Goal: Task Accomplishment & Management: Complete application form

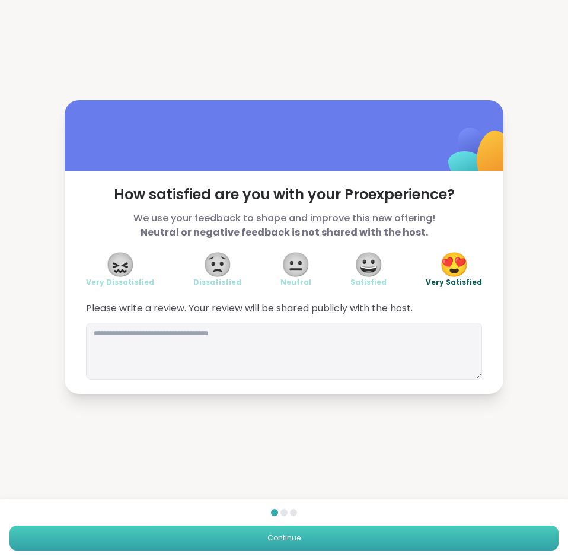
click at [356, 539] on button "Continue" at bounding box center [283, 537] width 549 height 25
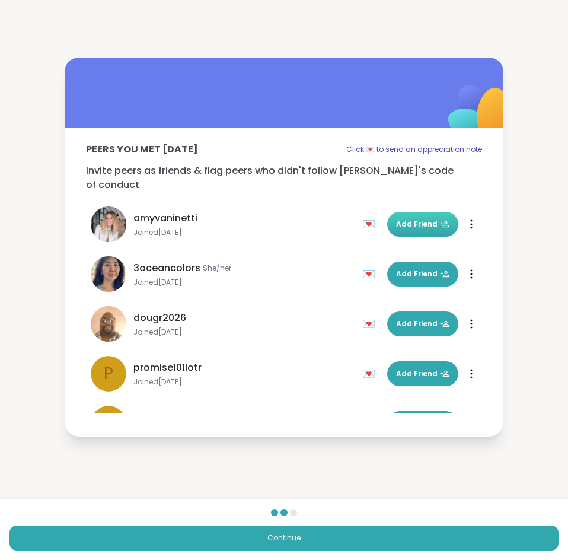
click at [411, 224] on button "Add Friend" at bounding box center [422, 224] width 71 height 25
click at [407, 269] on span "Add Friend" at bounding box center [422, 274] width 53 height 11
click at [405, 368] on span "Add Friend" at bounding box center [422, 373] width 53 height 11
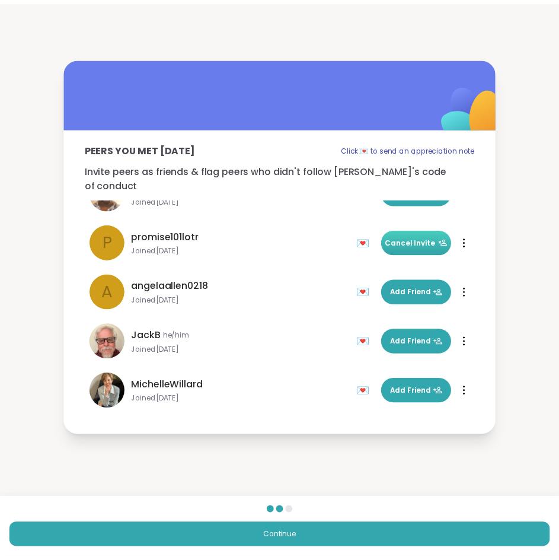
scroll to position [135, 0]
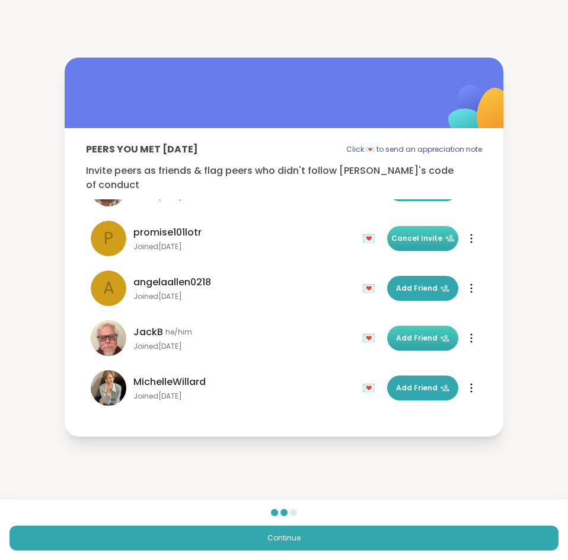
click at [422, 333] on span "Add Friend" at bounding box center [422, 338] width 53 height 11
click at [412, 283] on span "Add Friend" at bounding box center [422, 288] width 53 height 11
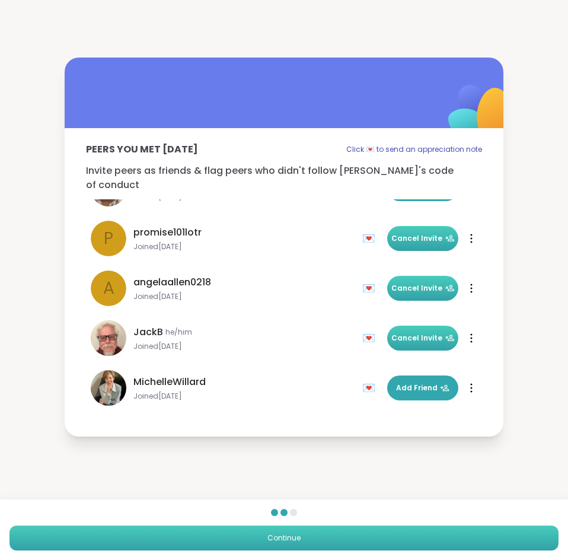
click at [258, 534] on button "Continue" at bounding box center [283, 537] width 549 height 25
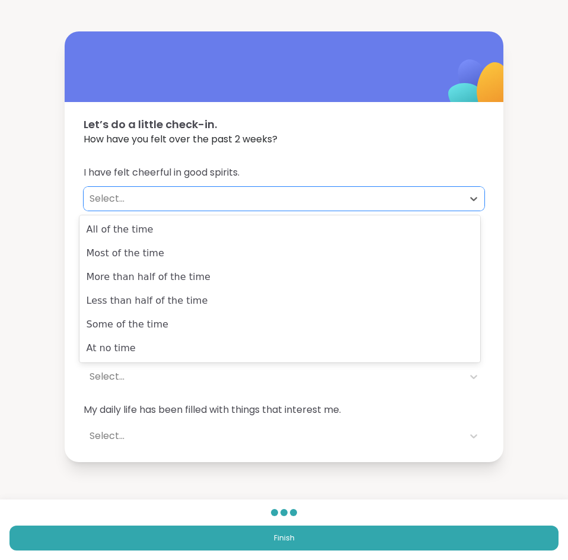
click at [307, 196] on div "Select..." at bounding box center [273, 198] width 367 height 14
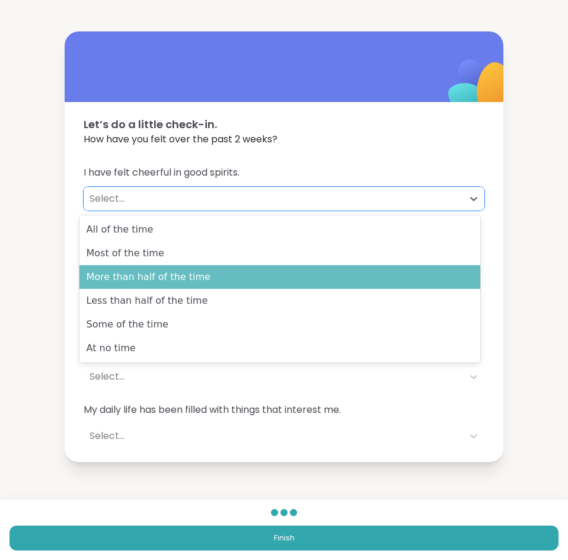
click at [292, 270] on div "More than half of the time" at bounding box center [279, 277] width 401 height 24
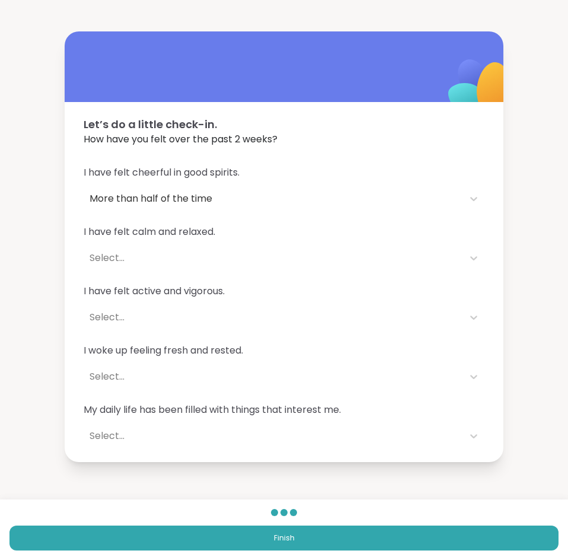
click at [292, 270] on div "I have felt cheerful in good spirits. More than half of the time I have felt ca…" at bounding box center [284, 306] width 439 height 311
click at [289, 258] on div "Select..." at bounding box center [273, 258] width 367 height 14
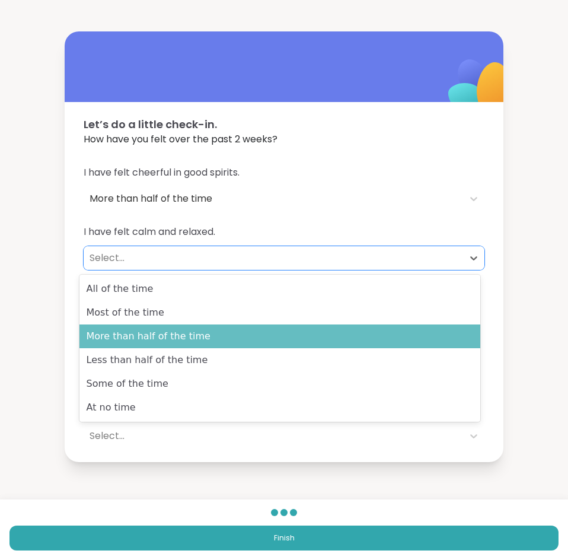
click at [298, 326] on div "More than half of the time" at bounding box center [279, 336] width 401 height 24
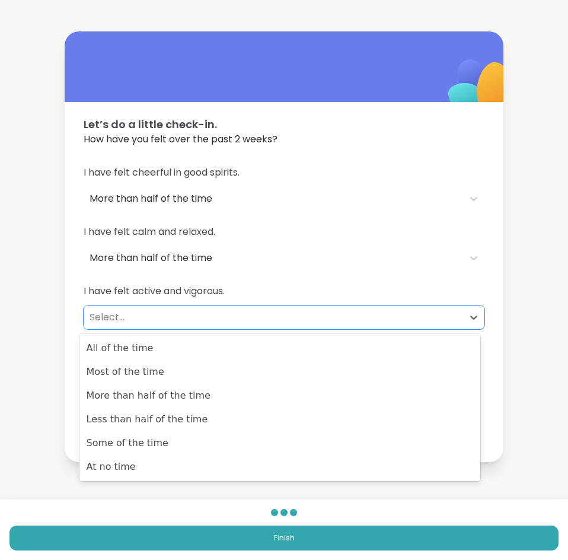
click at [225, 322] on div "Select..." at bounding box center [273, 317] width 367 height 14
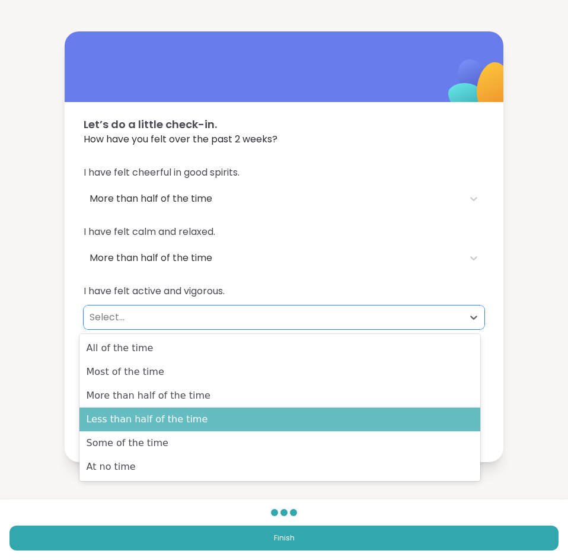
click at [222, 413] on div "Less than half of the time" at bounding box center [279, 419] width 401 height 24
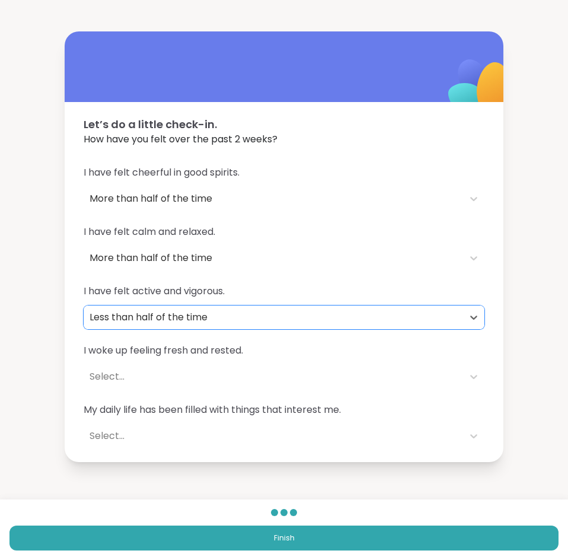
click at [221, 369] on div "Select..." at bounding box center [273, 376] width 367 height 14
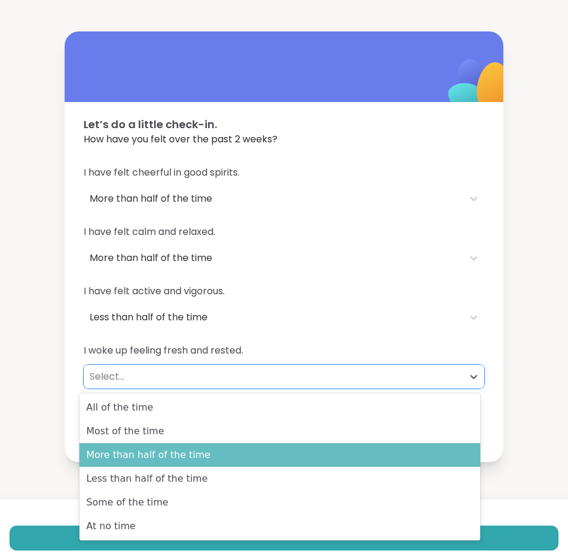
click at [226, 462] on div "More than half of the time" at bounding box center [279, 455] width 401 height 24
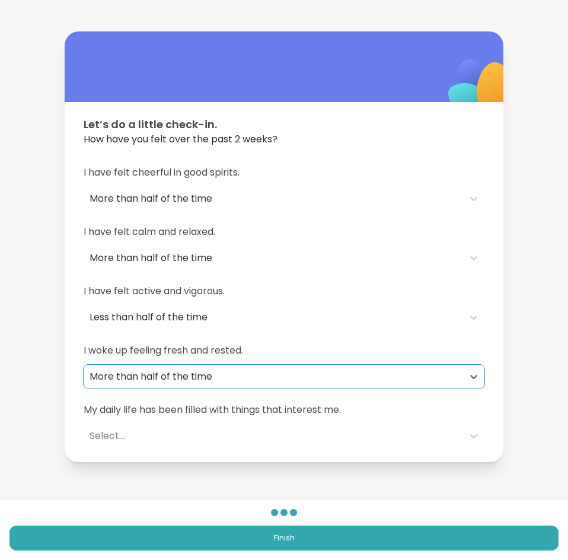
click at [224, 446] on div "Select..." at bounding box center [273, 436] width 379 height 24
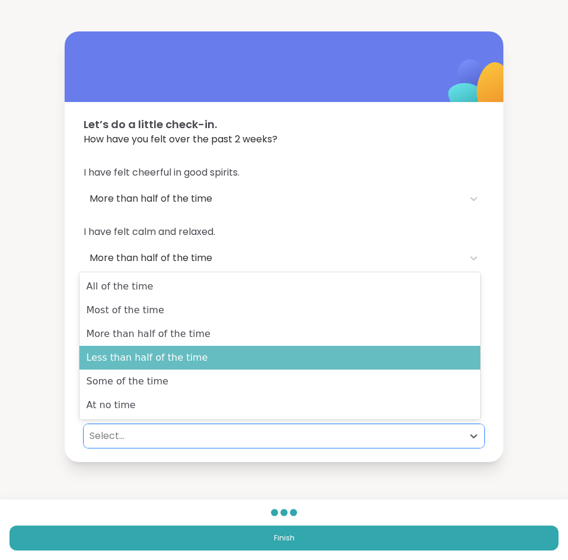
click at [219, 367] on div "Less than half of the time" at bounding box center [279, 358] width 401 height 24
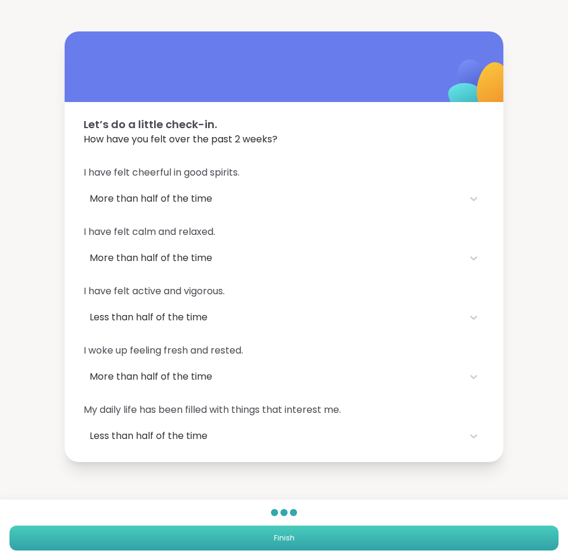
click at [196, 539] on button "Finish" at bounding box center [283, 537] width 549 height 25
